Goal: Transaction & Acquisition: Purchase product/service

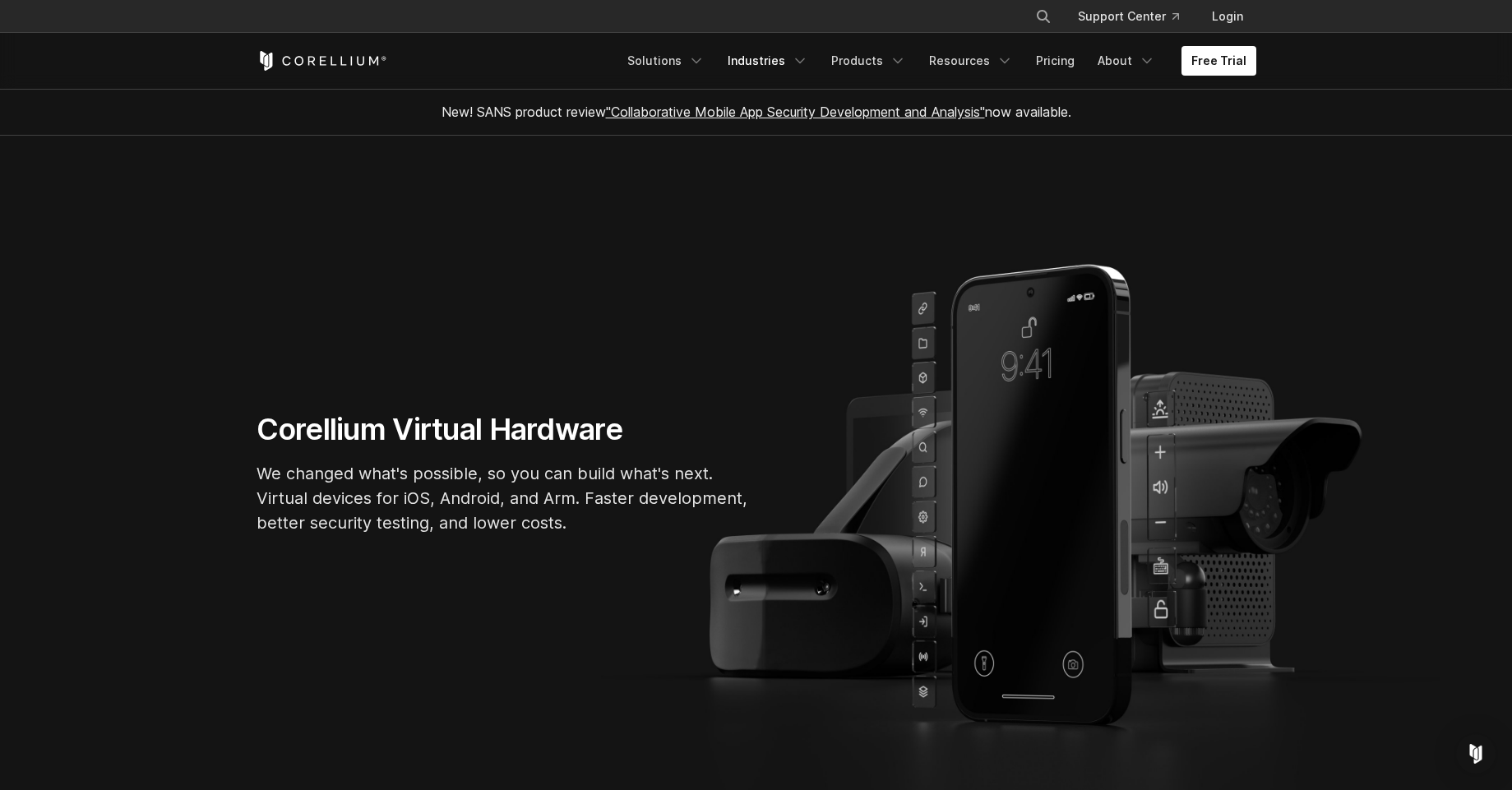
click at [797, 61] on link "Industries" at bounding box center [767, 61] width 101 height 30
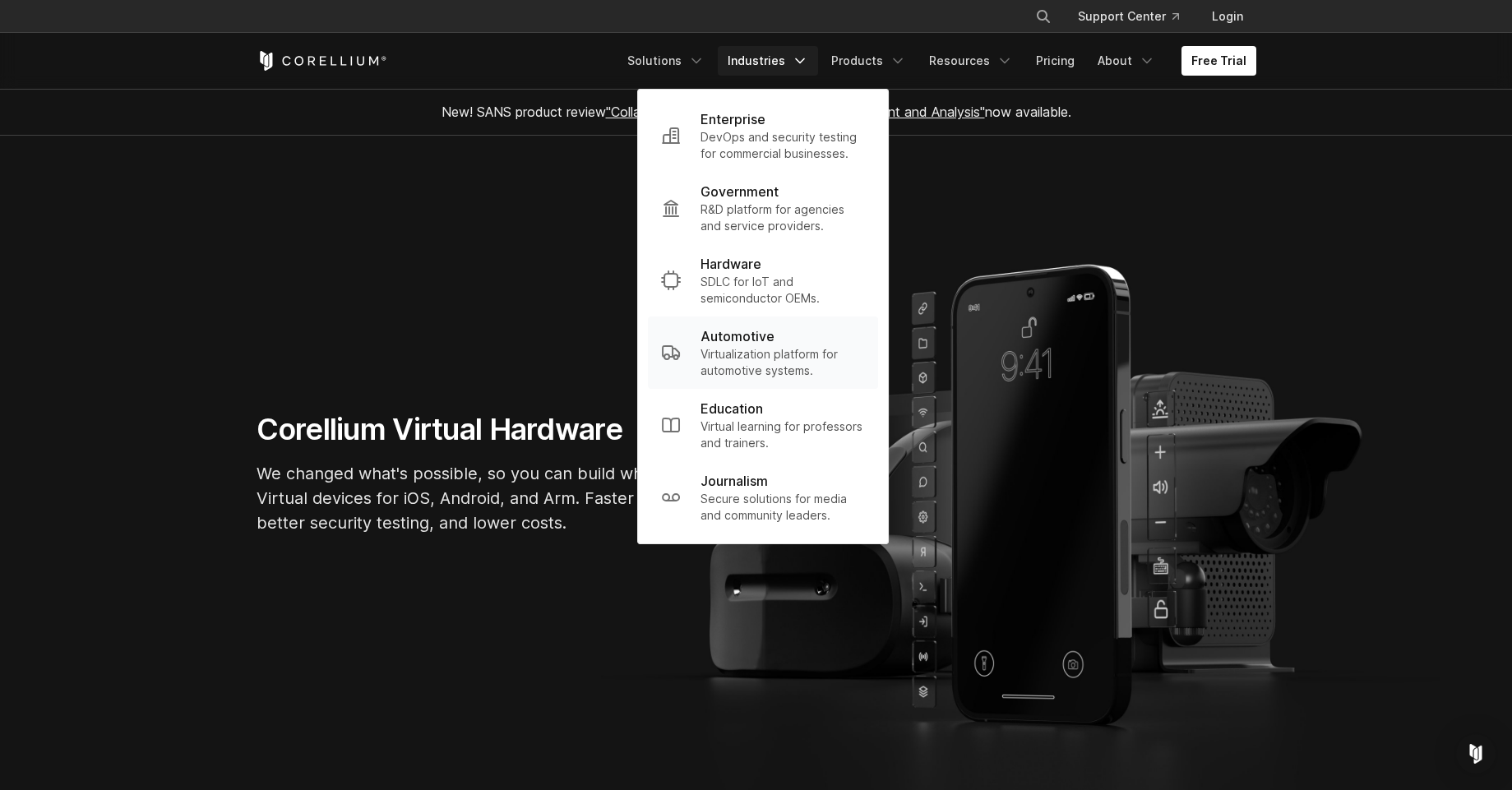
click at [786, 366] on p "Virtualization platform for automotive systems." at bounding box center [782, 363] width 164 height 33
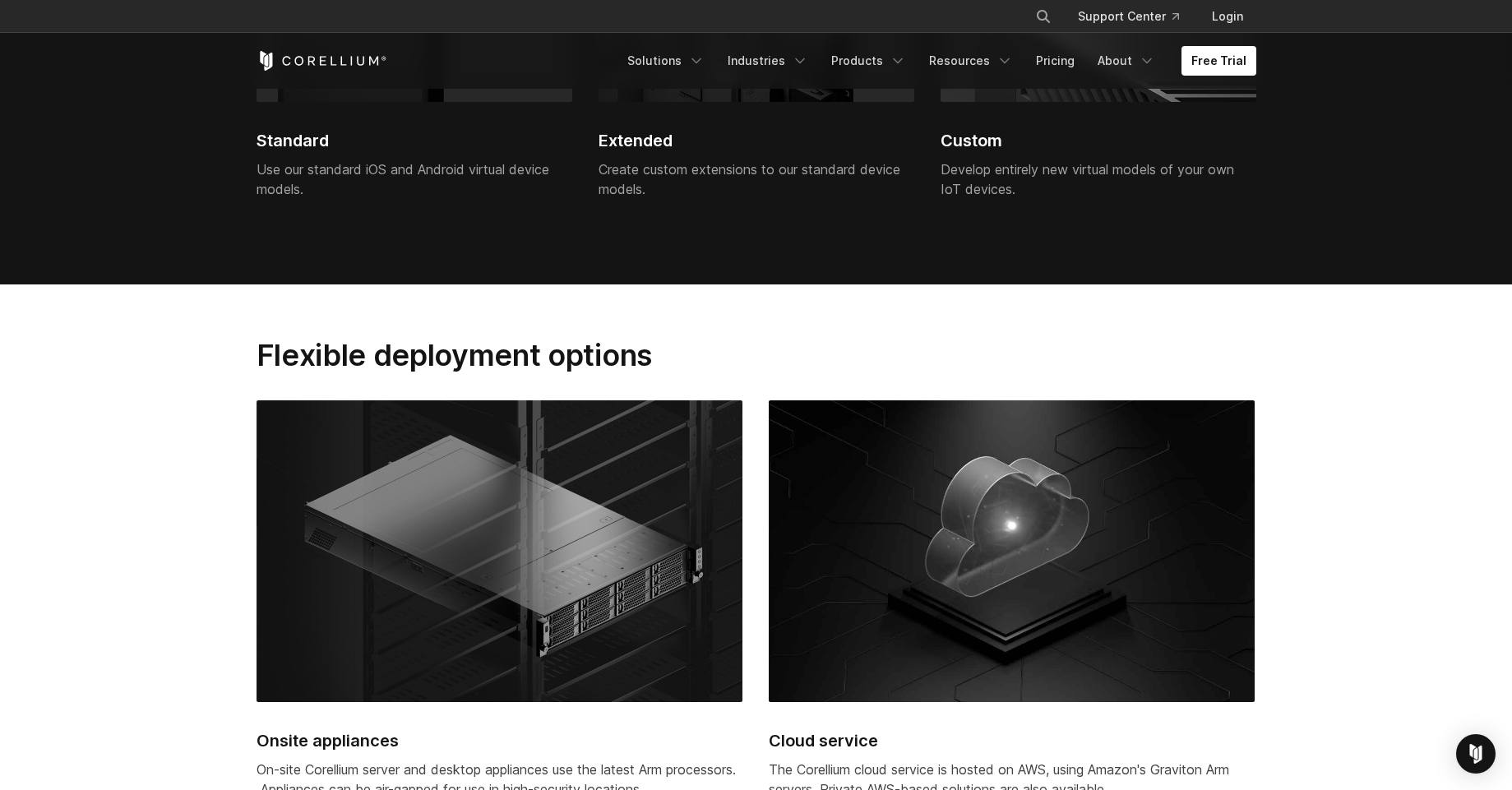
scroll to position [3847, 0]
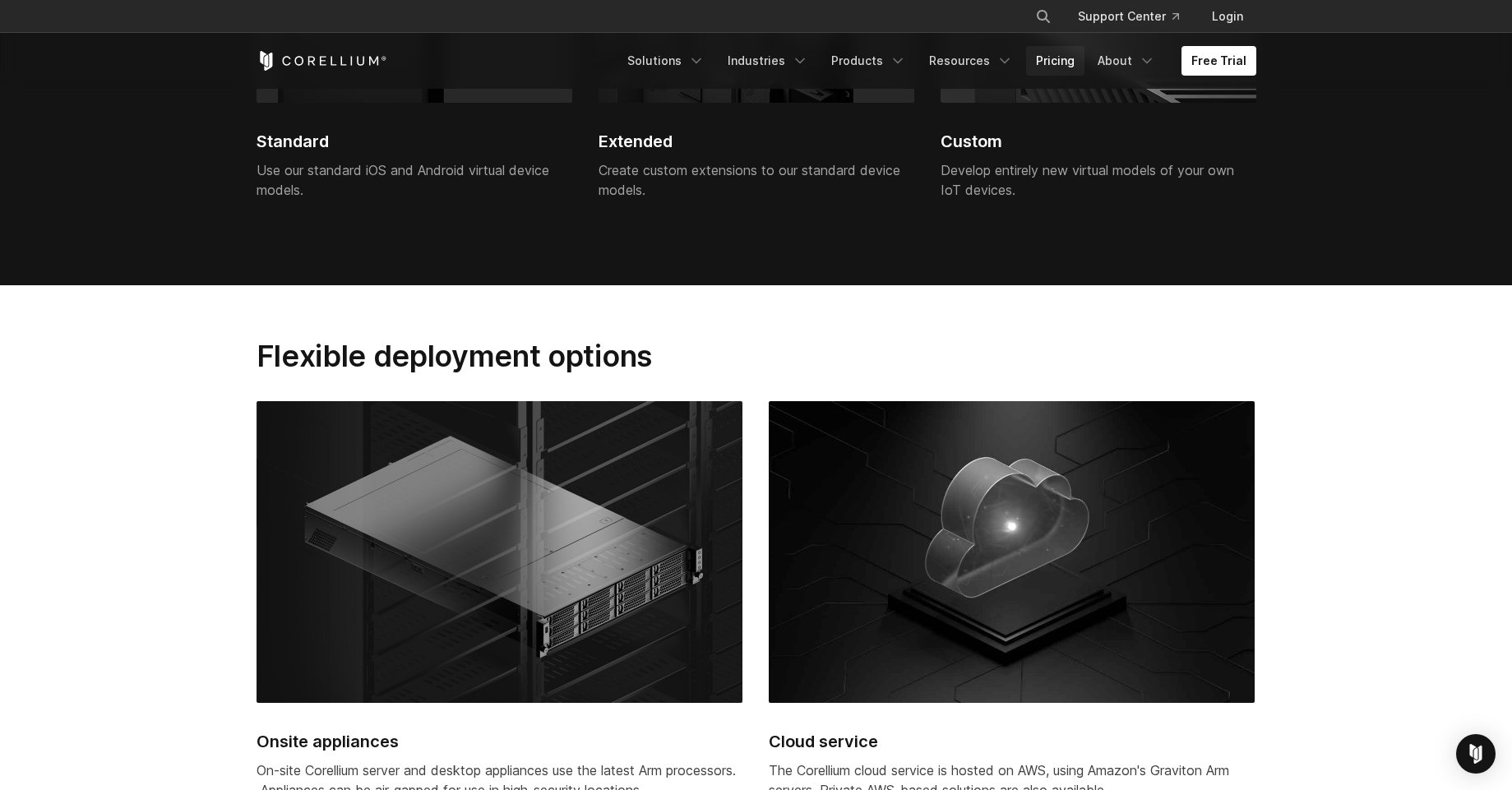
click at [1061, 66] on link "Pricing" at bounding box center [1055, 61] width 58 height 30
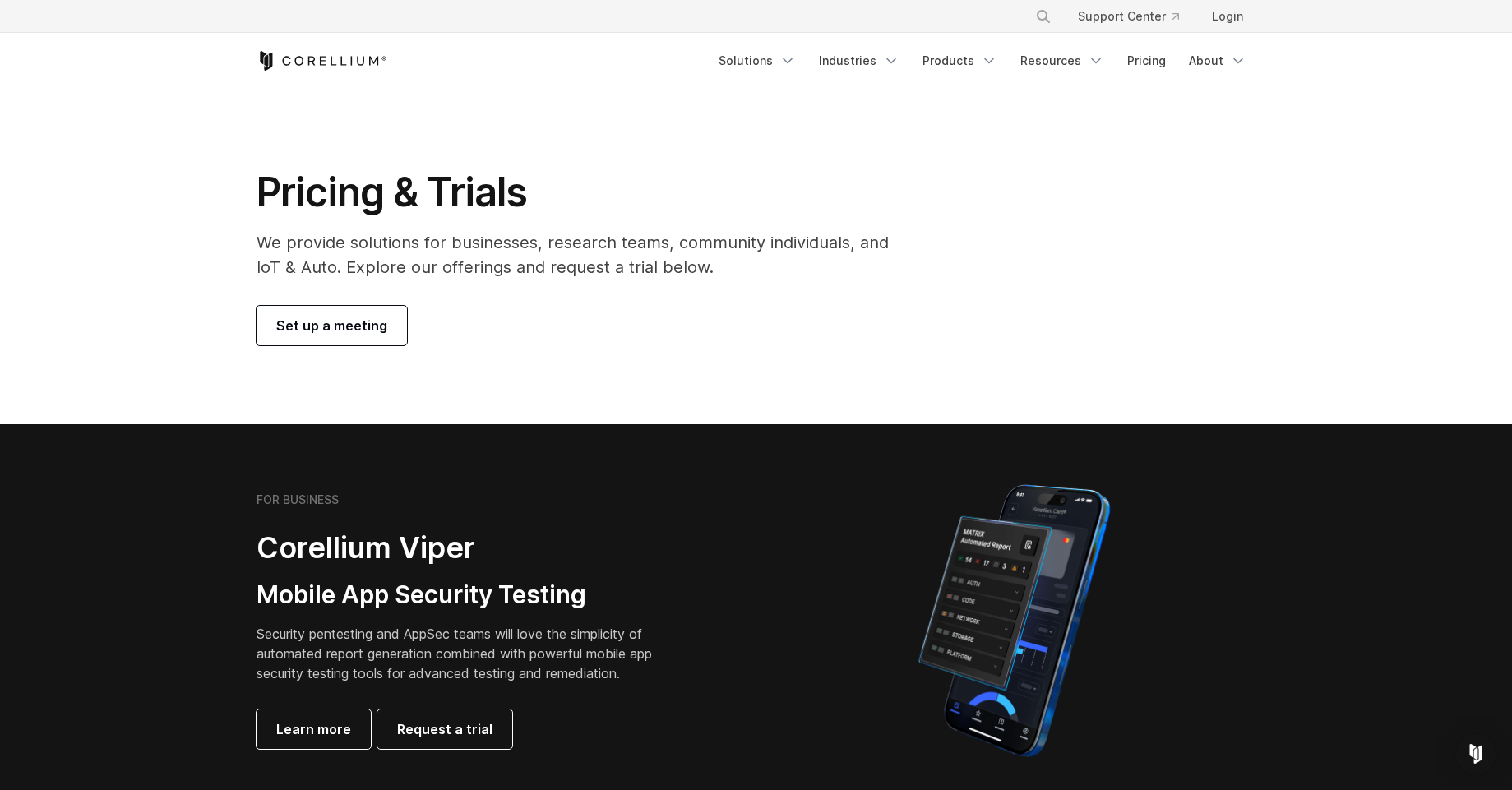
click at [695, 323] on div "Set up a meeting" at bounding box center [584, 326] width 655 height 40
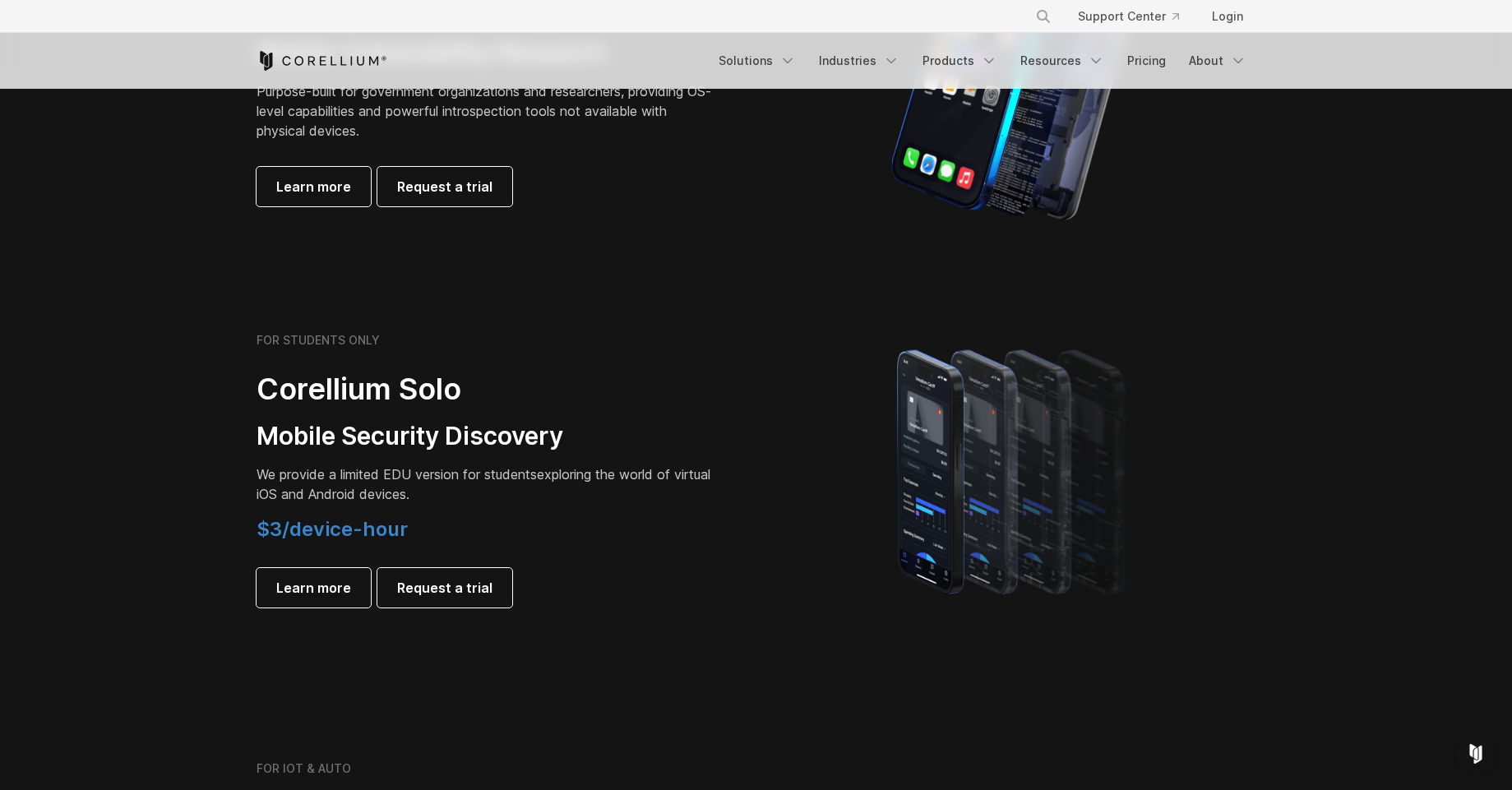
scroll to position [987, 0]
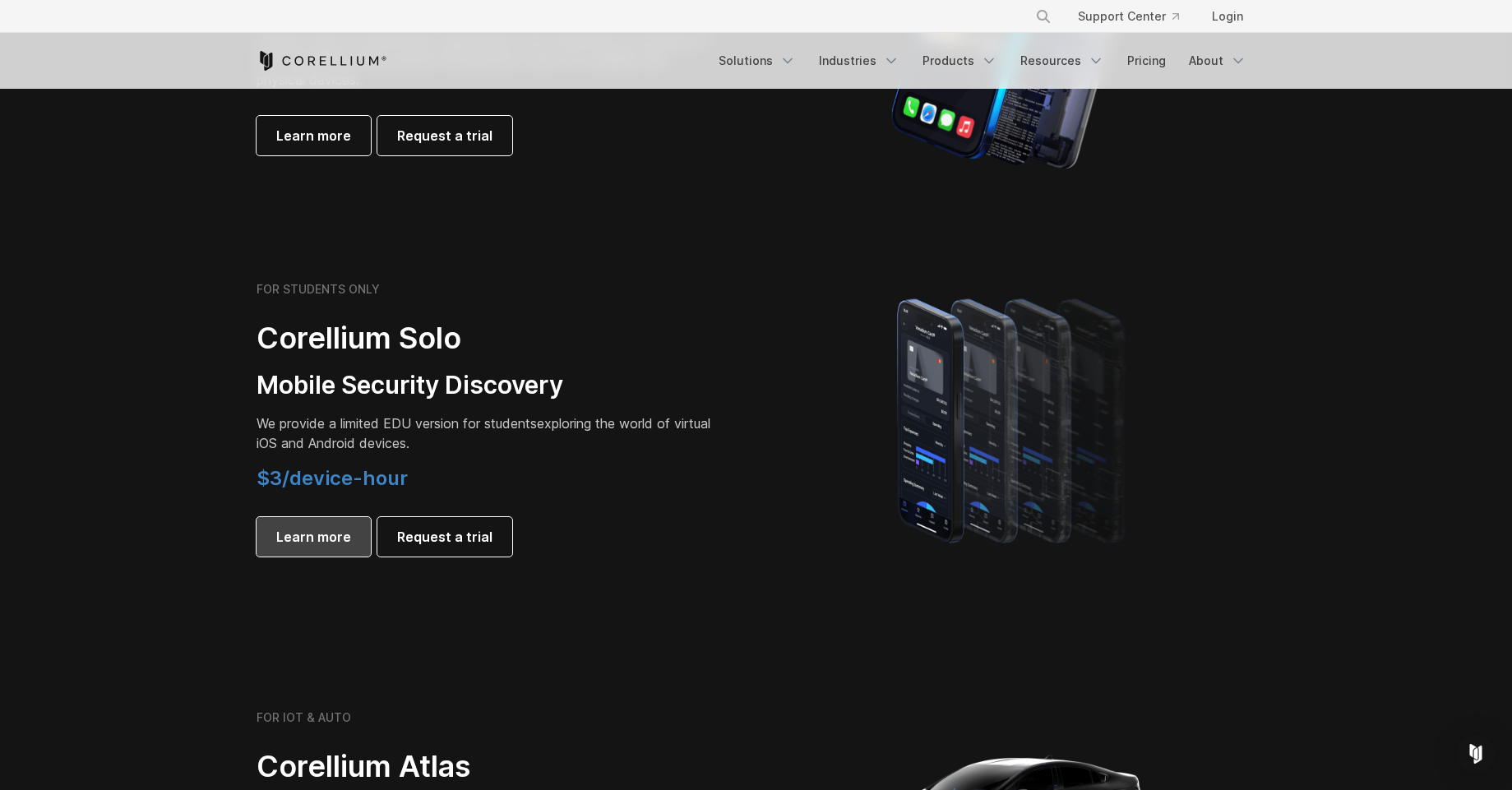
click at [271, 526] on link "Learn more" at bounding box center [314, 537] width 114 height 40
